Goal: Information Seeking & Learning: Learn about a topic

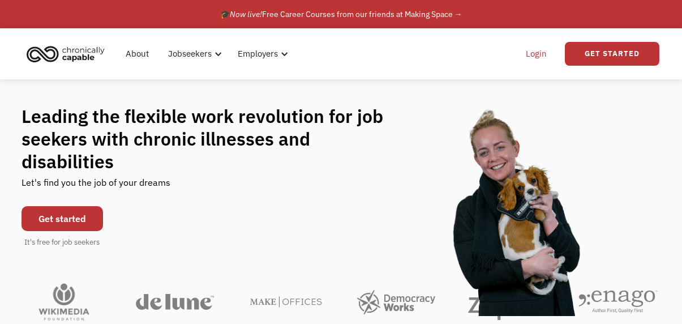
click at [539, 60] on link "Login" at bounding box center [536, 54] width 35 height 36
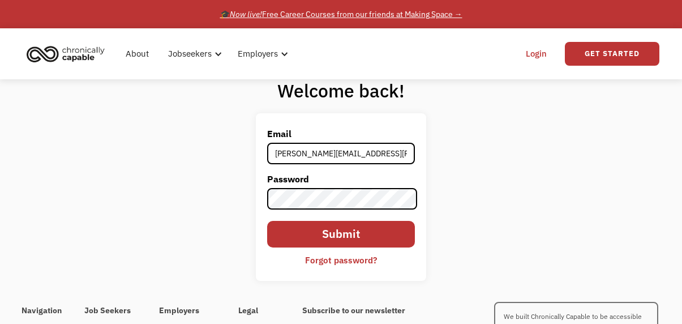
type input "andersen.bette@hotmail.com"
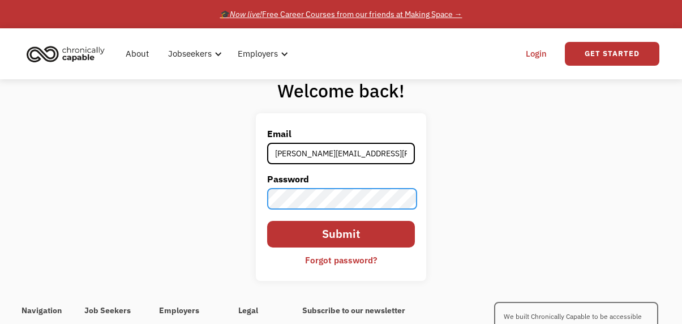
click at [267, 221] on input "Submit" at bounding box center [341, 234] width 148 height 27
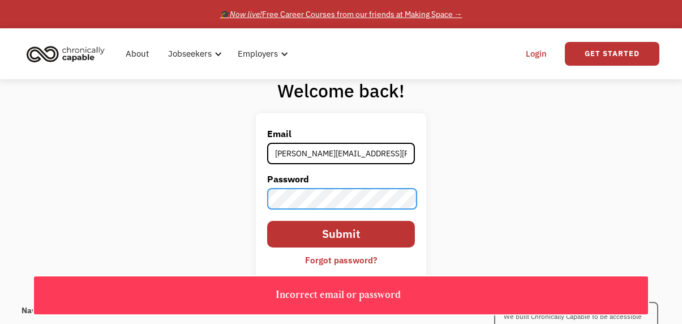
click at [267, 221] on input "Submit" at bounding box center [341, 234] width 148 height 27
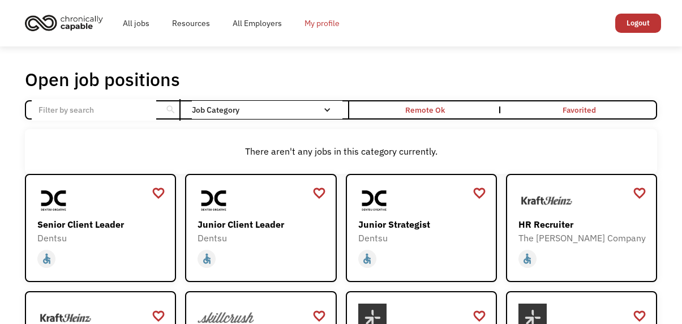
click at [318, 23] on link "My profile" at bounding box center [322, 23] width 58 height 36
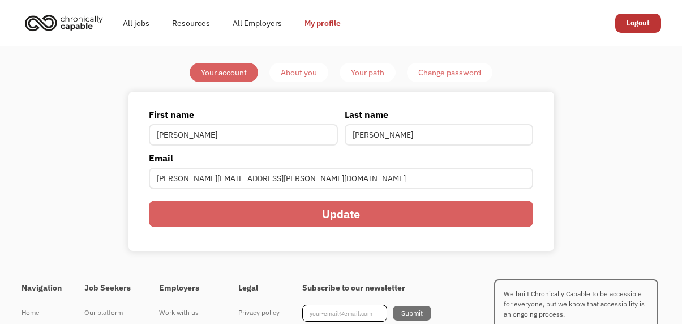
click at [302, 78] on div "About you" at bounding box center [299, 73] width 36 height 14
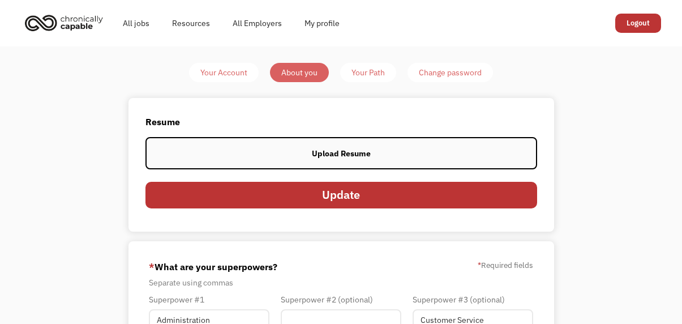
click at [345, 160] on label "Upload Resume" at bounding box center [341, 153] width 392 height 32
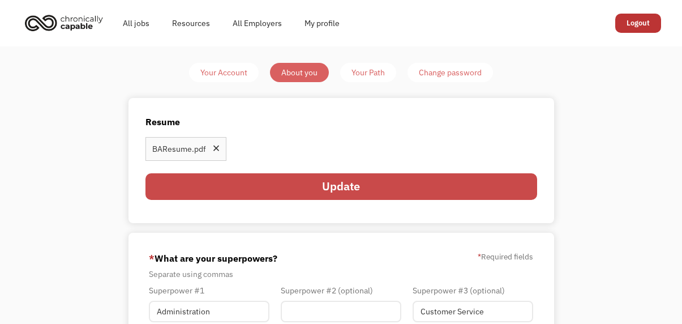
click at [258, 180] on input "Update" at bounding box center [341, 186] width 392 height 27
type input "Please wait..."
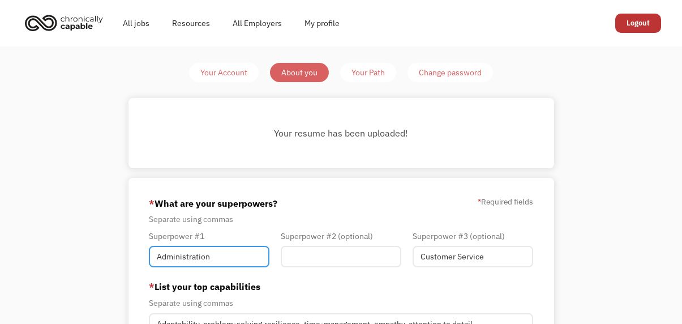
drag, startPoint x: 220, startPoint y: 256, endPoint x: 24, endPoint y: 269, distance: 196.9
type input "c"
type input "Customer Service"
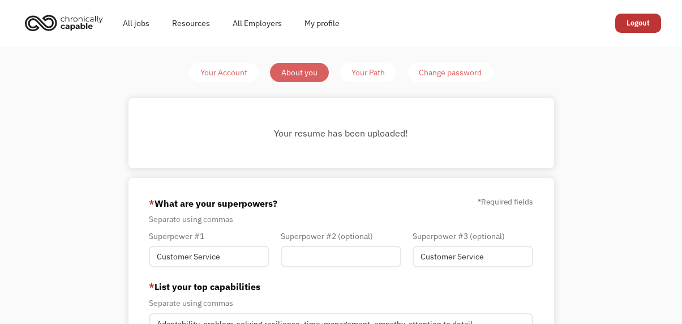
click at [313, 268] on div "Superpower #2 (optional)" at bounding box center [341, 251] width 132 height 44
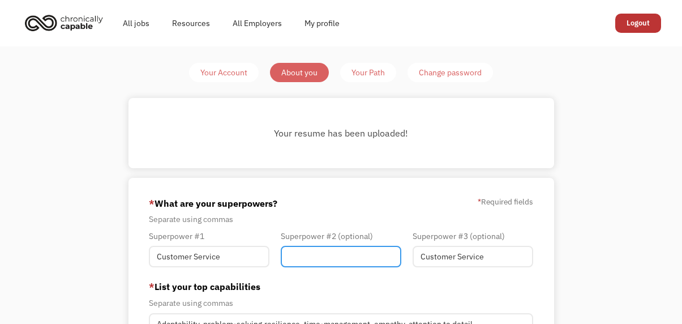
click at [313, 259] on input "Member-You-Update" at bounding box center [341, 257] width 121 height 22
click at [316, 261] on input "Member-You-Update" at bounding box center [341, 257] width 121 height 22
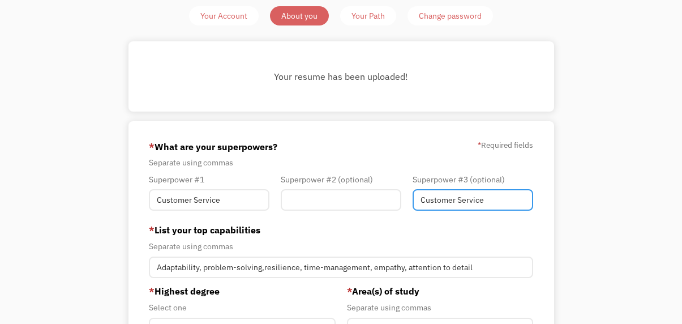
drag, startPoint x: 499, startPoint y: 202, endPoint x: 381, endPoint y: 220, distance: 119.7
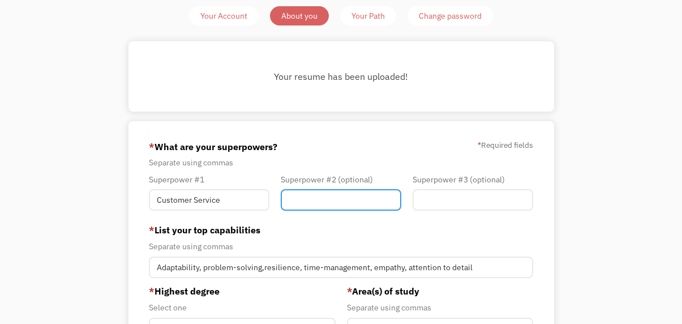
click at [341, 199] on input "Member-You-Update" at bounding box center [341, 200] width 121 height 22
type input "Administration"
click at [464, 215] on div "Superpower #3 (optional)" at bounding box center [473, 195] width 132 height 44
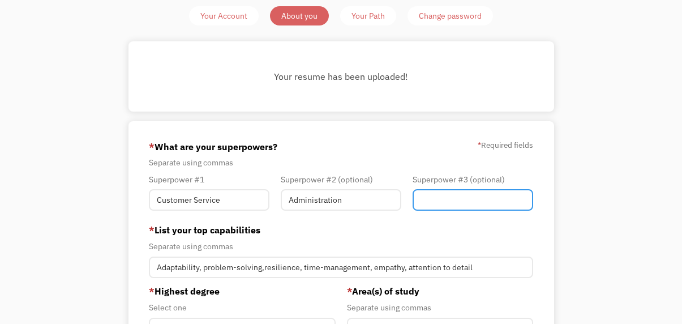
click at [461, 202] on input "Member-You-Update" at bounding box center [473, 200] width 121 height 22
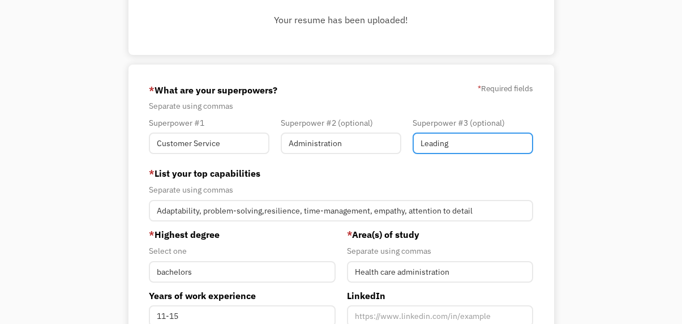
scroll to position [170, 0]
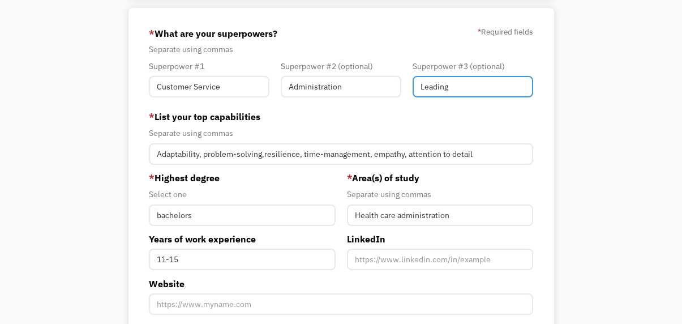
type input "Leading"
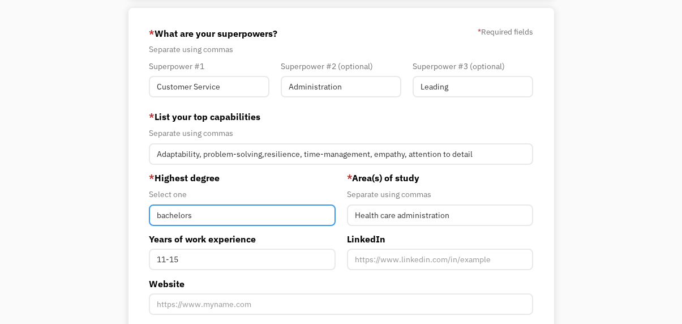
click at [164, 216] on input "bachelors" at bounding box center [242, 215] width 187 height 22
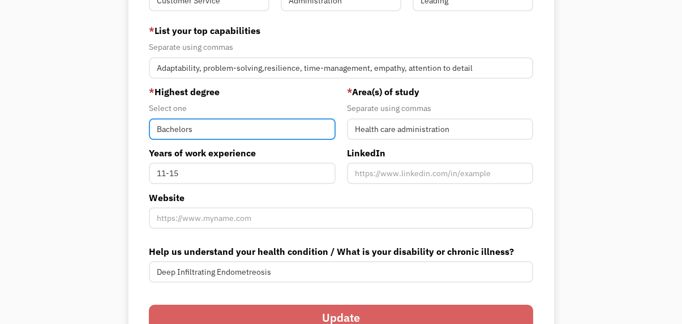
scroll to position [283, 0]
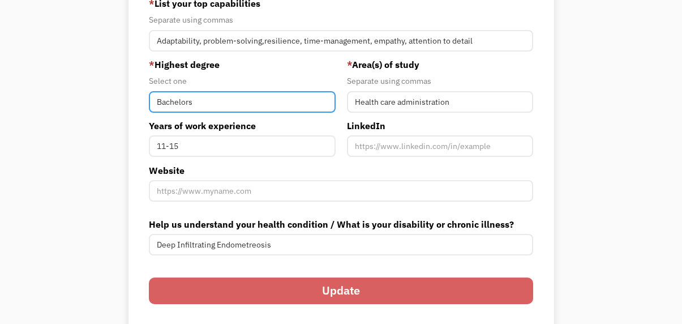
type input "Bachelors"
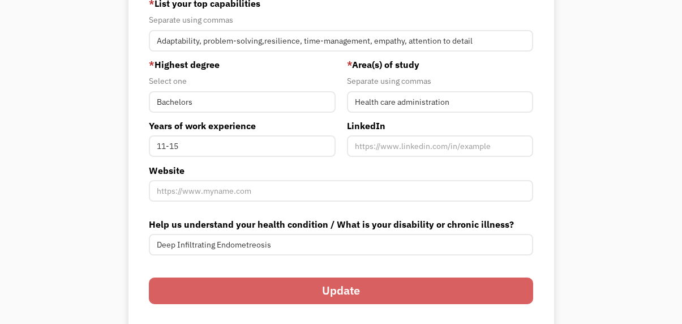
click at [317, 286] on input "Update" at bounding box center [341, 290] width 385 height 27
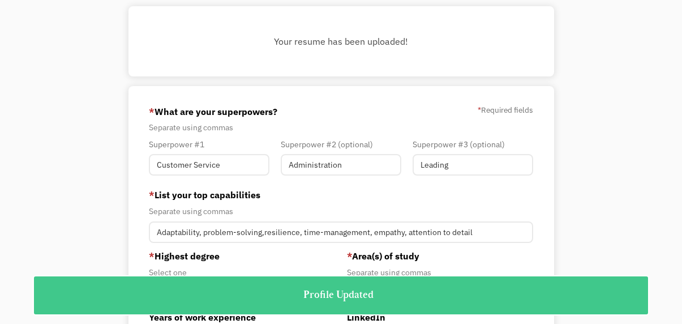
scroll to position [0, 0]
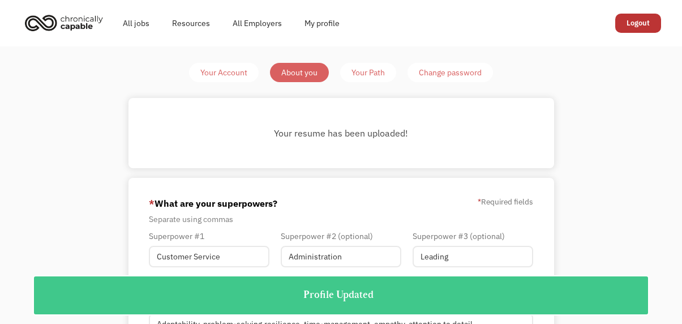
click at [356, 73] on div "Your Path" at bounding box center [368, 73] width 33 height 14
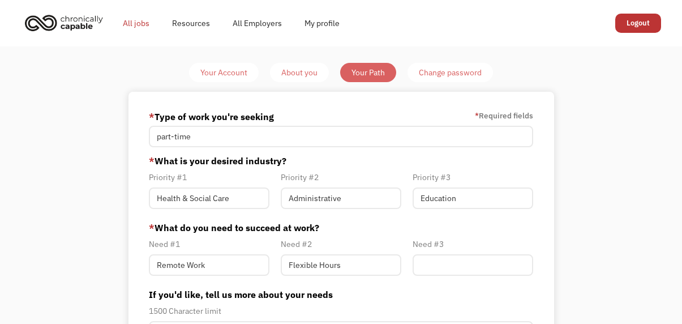
click at [143, 24] on link "All jobs" at bounding box center [136, 23] width 49 height 36
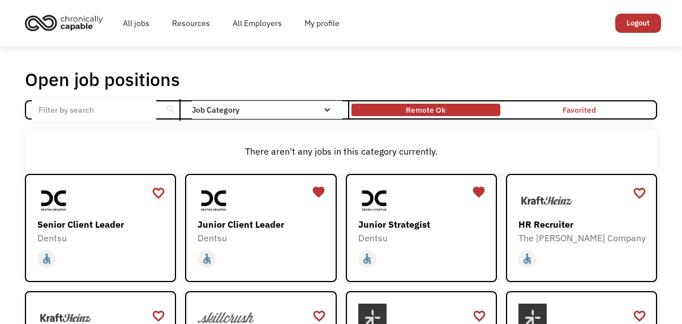
click at [443, 104] on div "Remote Ok" at bounding box center [426, 110] width 40 height 14
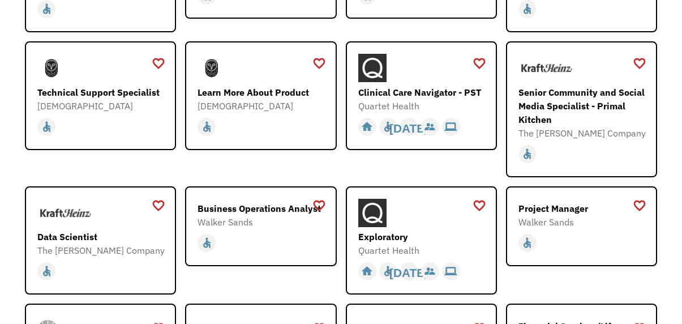
scroll to position [1076, 0]
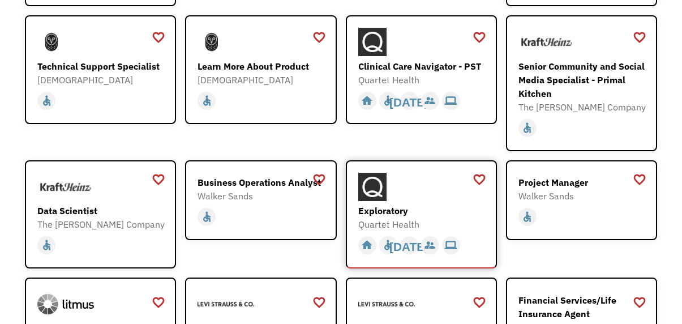
click at [404, 190] on div "Exploratory Quartet Health https://boards.greenhouse.io/quartethealth/jobs/4314…" at bounding box center [422, 202] width 129 height 59
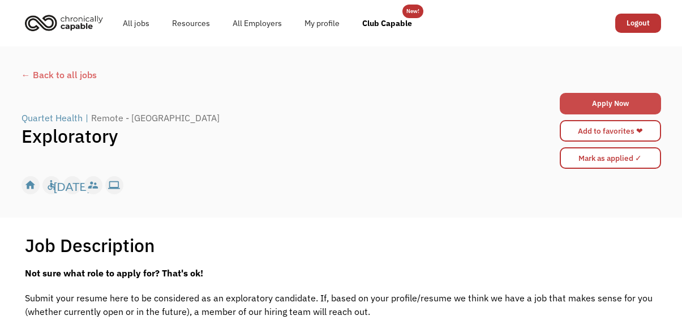
click at [591, 98] on link "Apply Now" at bounding box center [610, 104] width 101 height 22
click at [40, 74] on div "← Back to all jobs" at bounding box center [342, 75] width 640 height 14
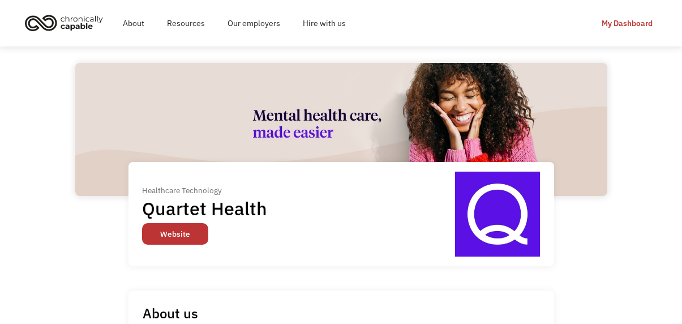
click at [192, 238] on link "Website" at bounding box center [175, 234] width 66 height 22
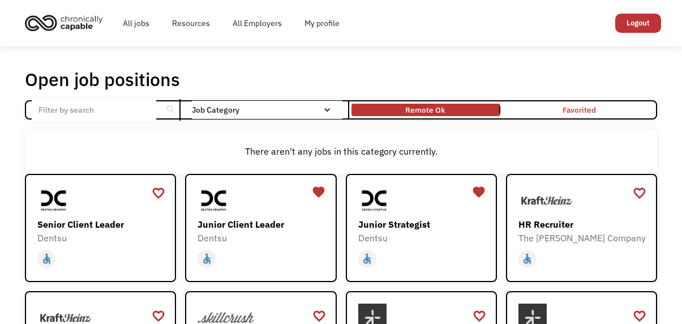
click at [379, 114] on link "Remote Ok" at bounding box center [425, 109] width 153 height 17
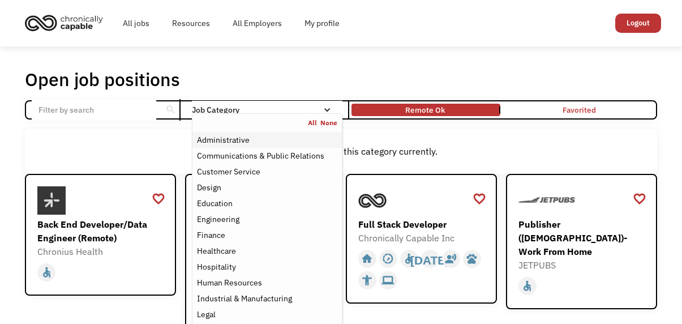
click at [240, 143] on div "Administrative" at bounding box center [223, 140] width 53 height 14
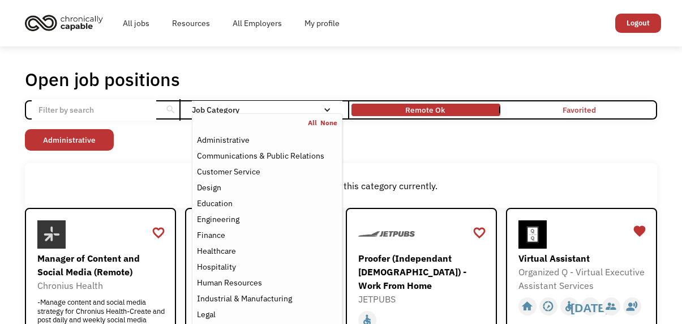
click at [323, 112] on div "Email Form" at bounding box center [327, 110] width 8 height 8
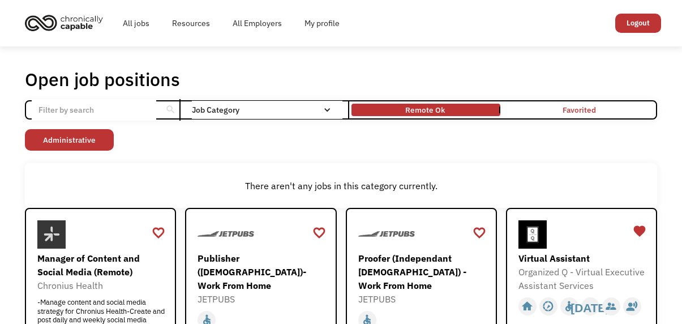
click at [321, 111] on div "Job Category" at bounding box center [267, 110] width 151 height 8
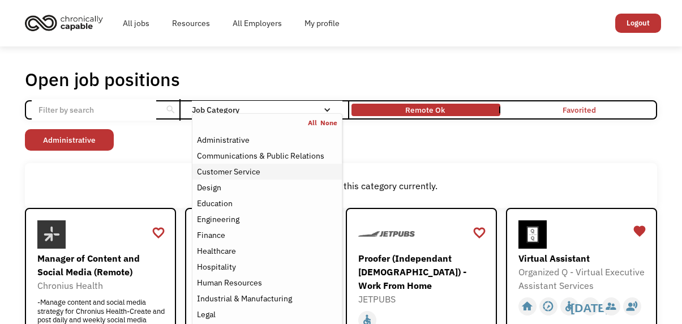
click at [259, 168] on div "Customer Service" at bounding box center [228, 172] width 63 height 14
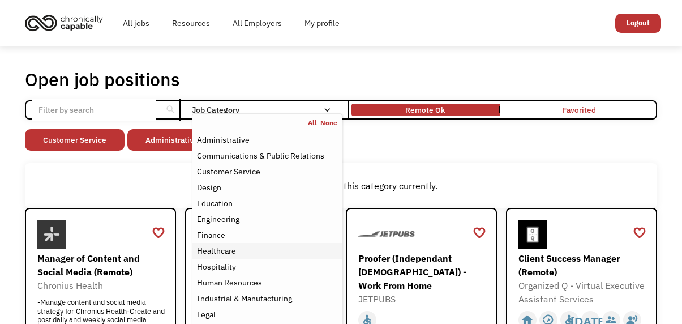
click at [245, 255] on div "Healthcare" at bounding box center [267, 251] width 140 height 14
click at [321, 108] on div "Job Category" at bounding box center [267, 110] width 151 height 8
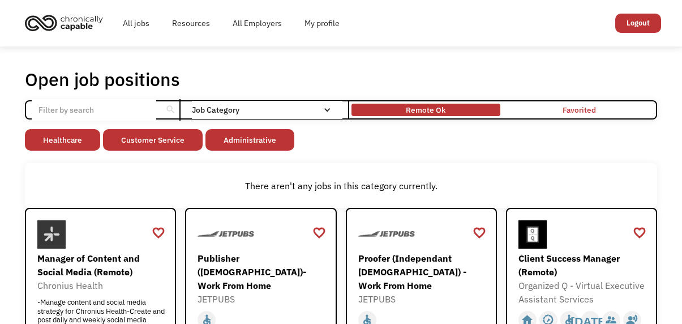
click at [389, 110] on div "Remote Ok" at bounding box center [426, 109] width 149 height 7
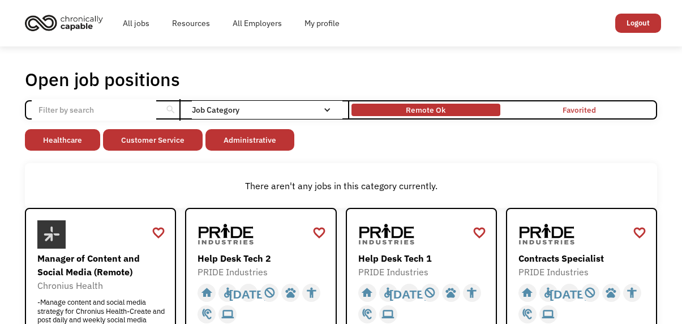
click at [389, 110] on div "Remote Ok" at bounding box center [426, 109] width 149 height 7
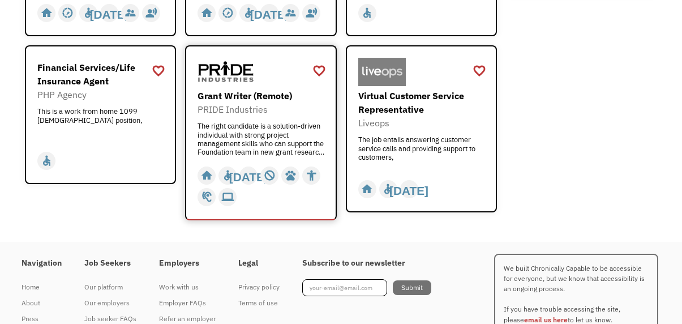
scroll to position [396, 0]
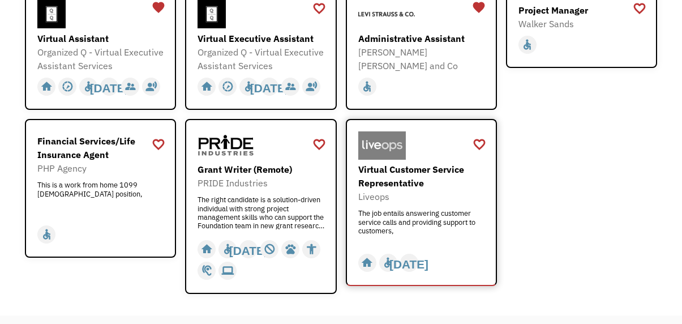
click at [407, 170] on div "Virtual Customer Service Representative" at bounding box center [422, 175] width 129 height 27
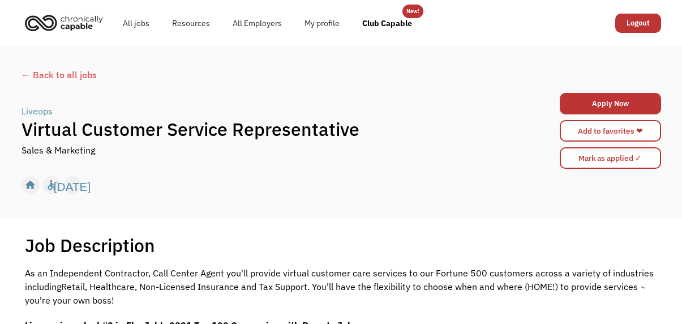
click at [53, 81] on div "← Back to all jobs" at bounding box center [342, 75] width 640 height 14
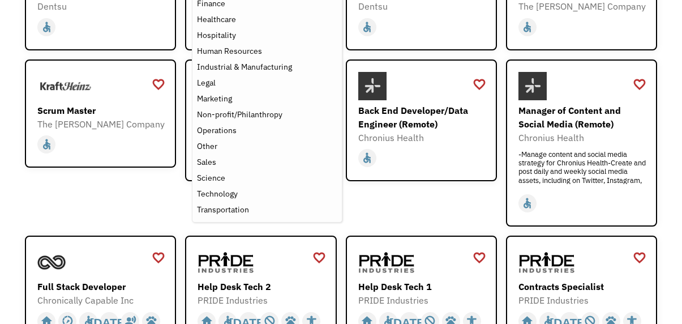
scroll to position [340, 0]
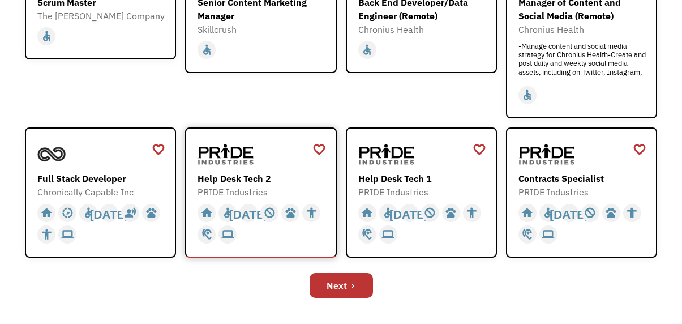
click at [239, 175] on div "Help Desk Tech 2" at bounding box center [262, 179] width 129 height 14
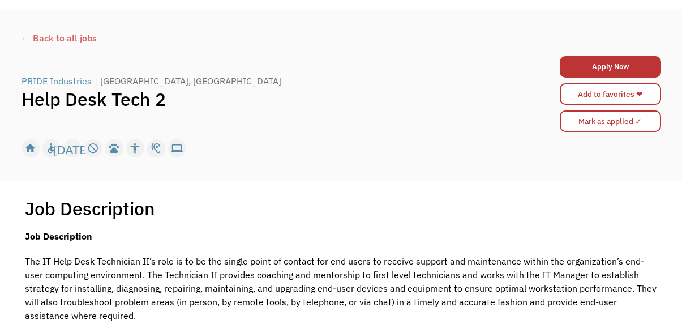
scroll to position [57, 0]
